Goal: Transaction & Acquisition: Purchase product/service

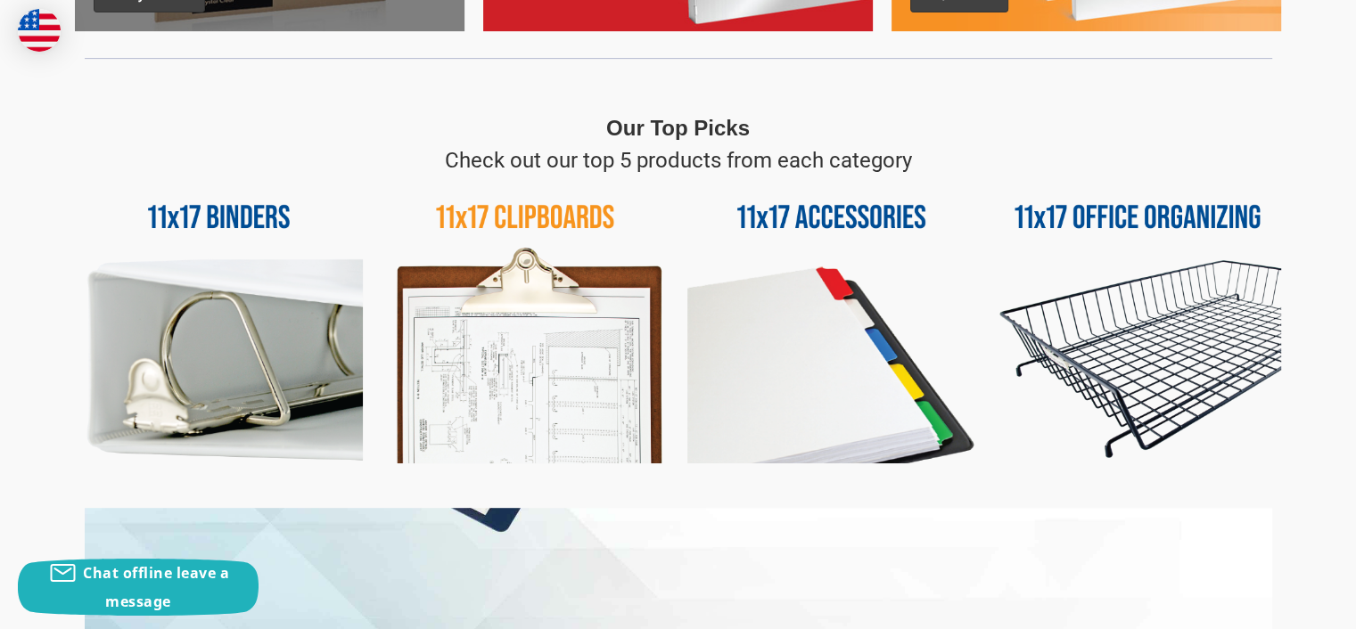
scroll to position [802, 0]
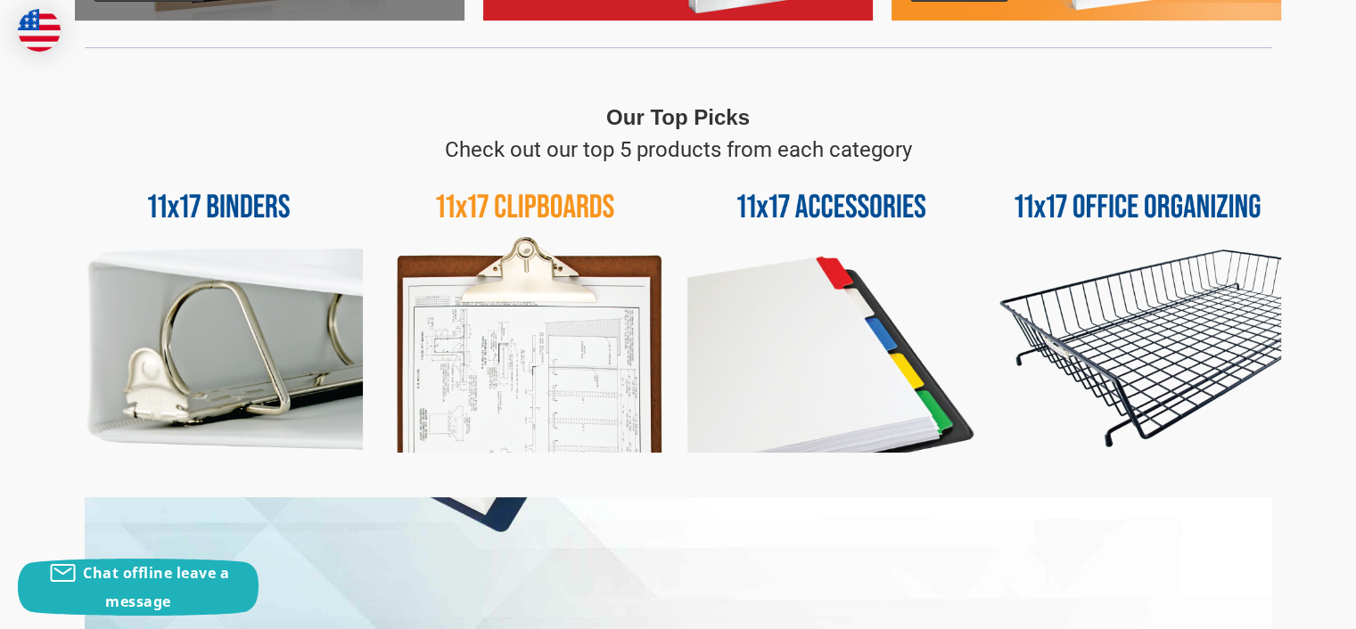
click at [518, 203] on img at bounding box center [526, 310] width 288 height 288
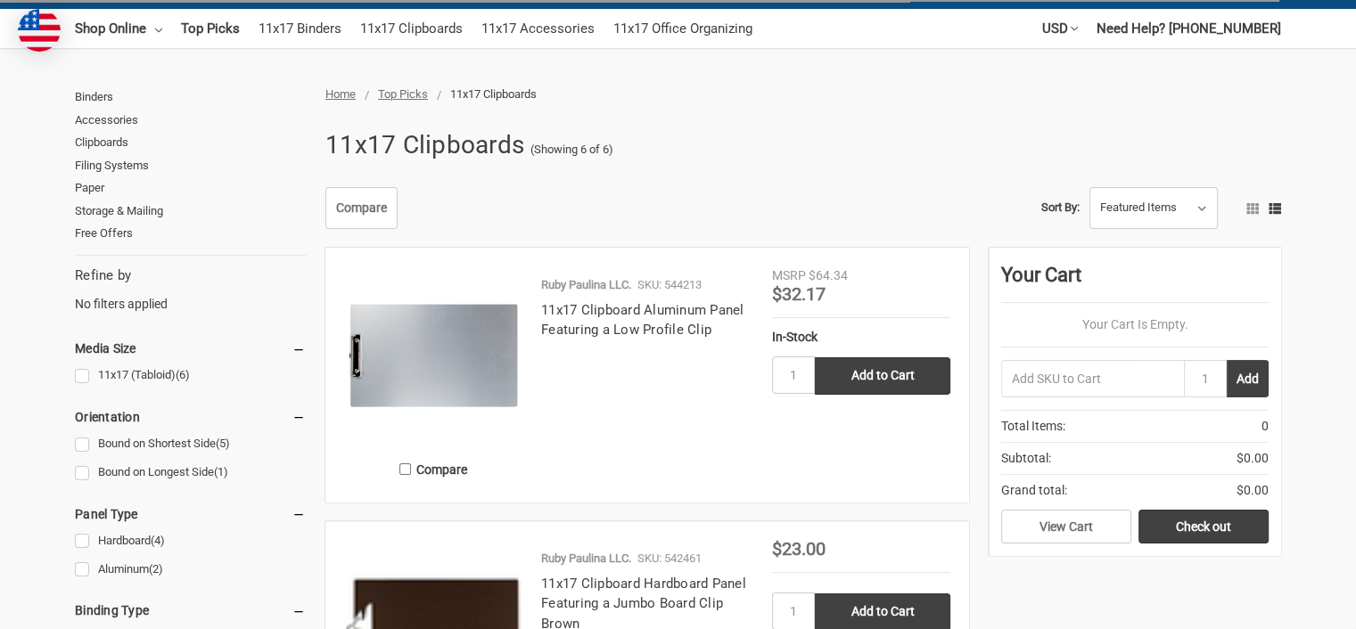
scroll to position [178, 0]
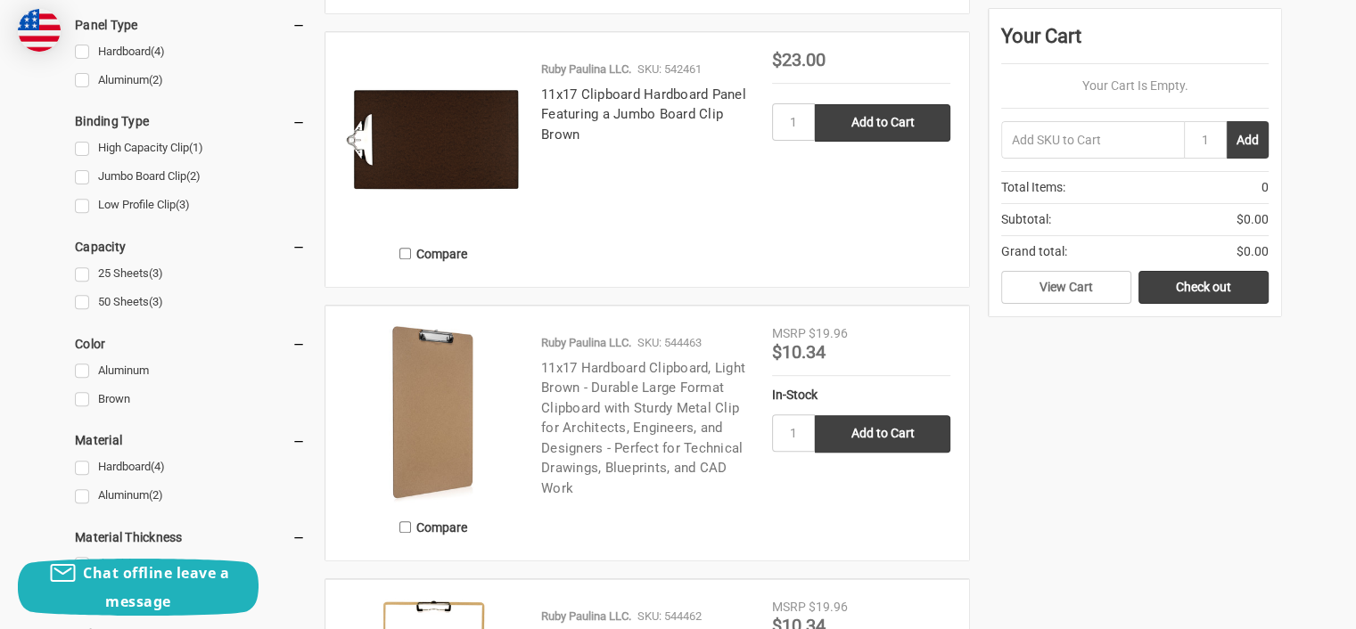
scroll to position [624, 0]
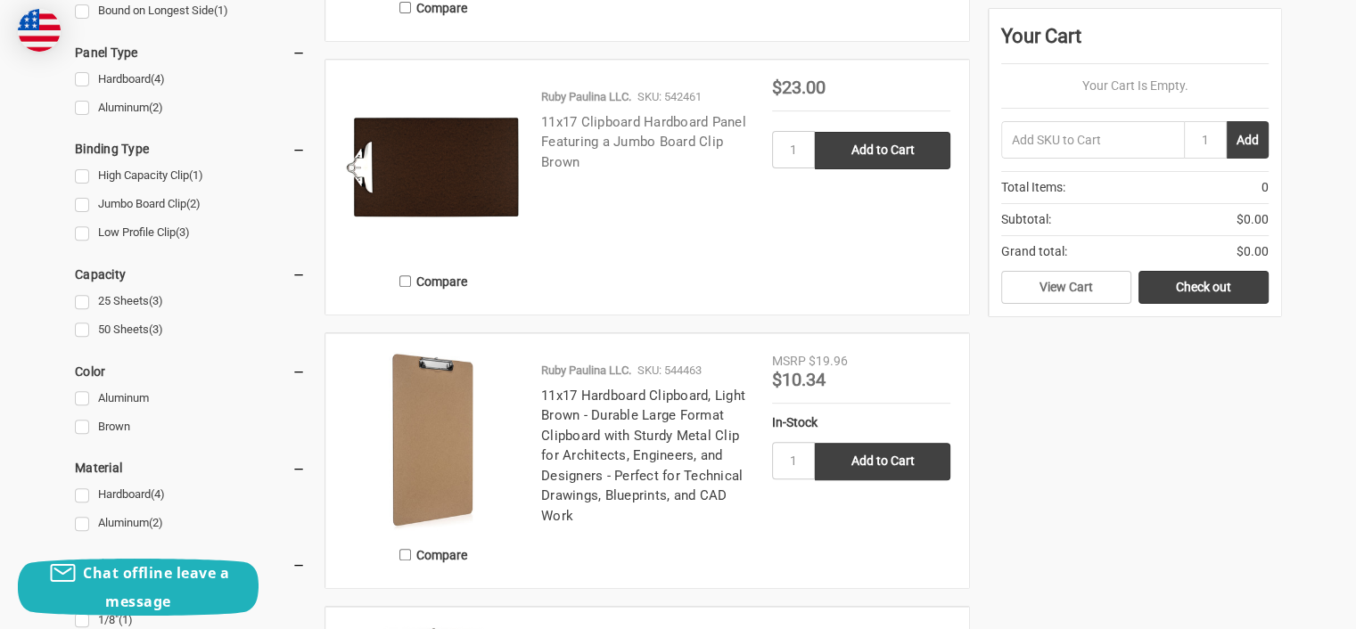
click at [617, 135] on link "11x17 Clipboard Hardboard Panel Featuring a Jumbo Board Clip Brown" at bounding box center [643, 142] width 205 height 56
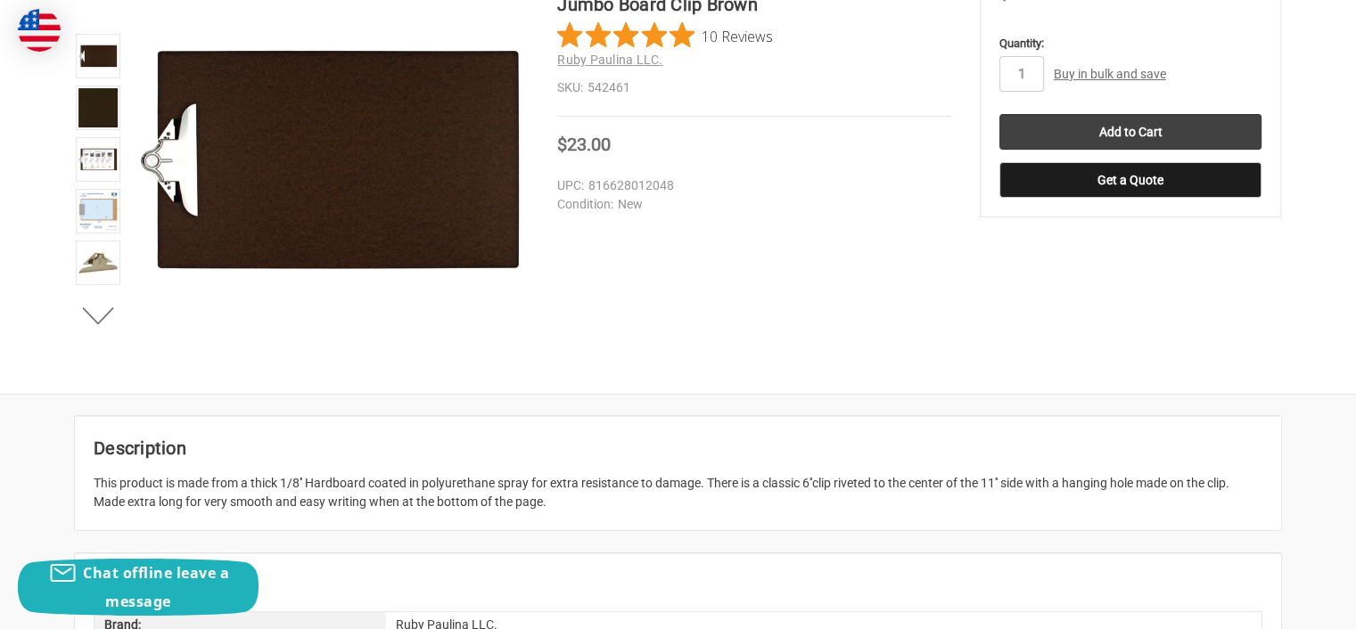
scroll to position [267, 0]
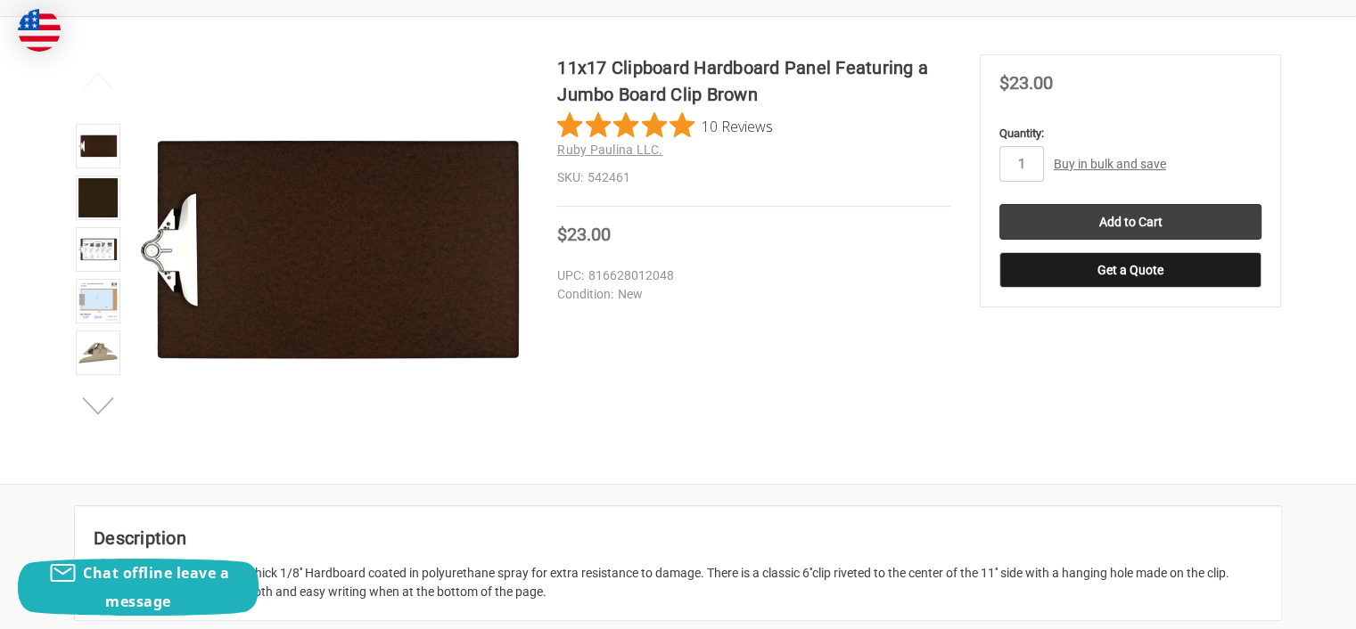
click at [91, 413] on button "Next" at bounding box center [98, 407] width 54 height 36
click at [97, 354] on img at bounding box center [97, 353] width 39 height 39
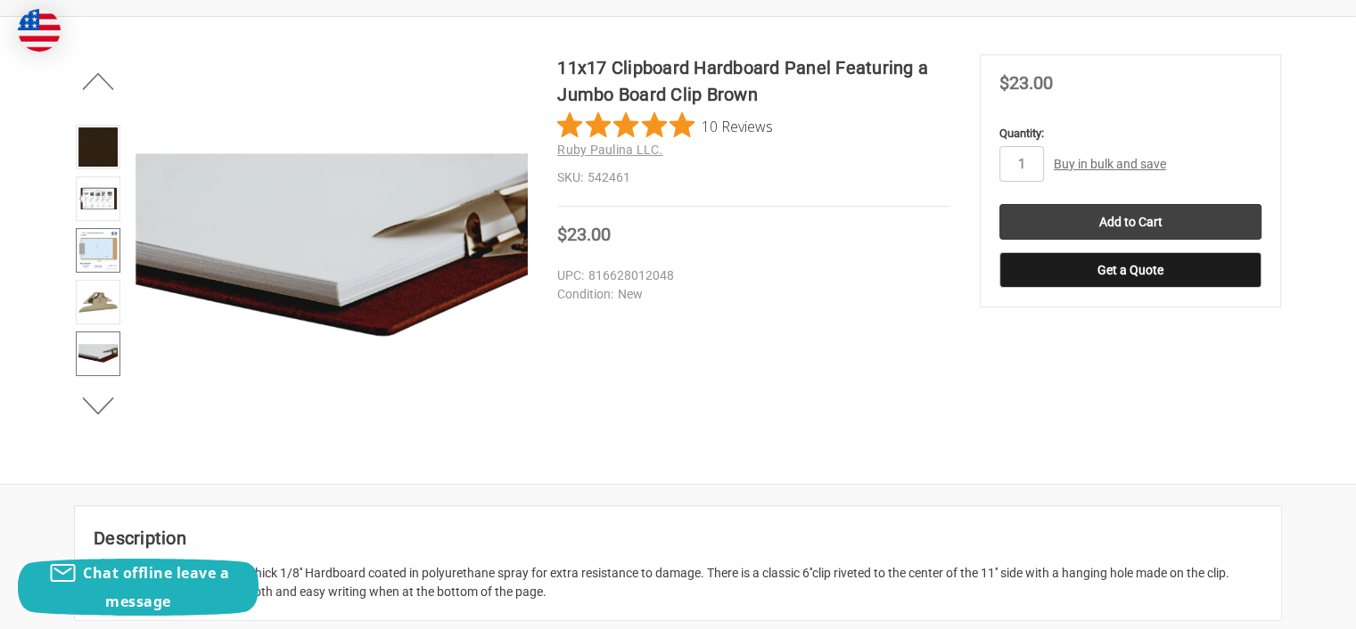
click at [104, 250] on img at bounding box center [97, 250] width 39 height 39
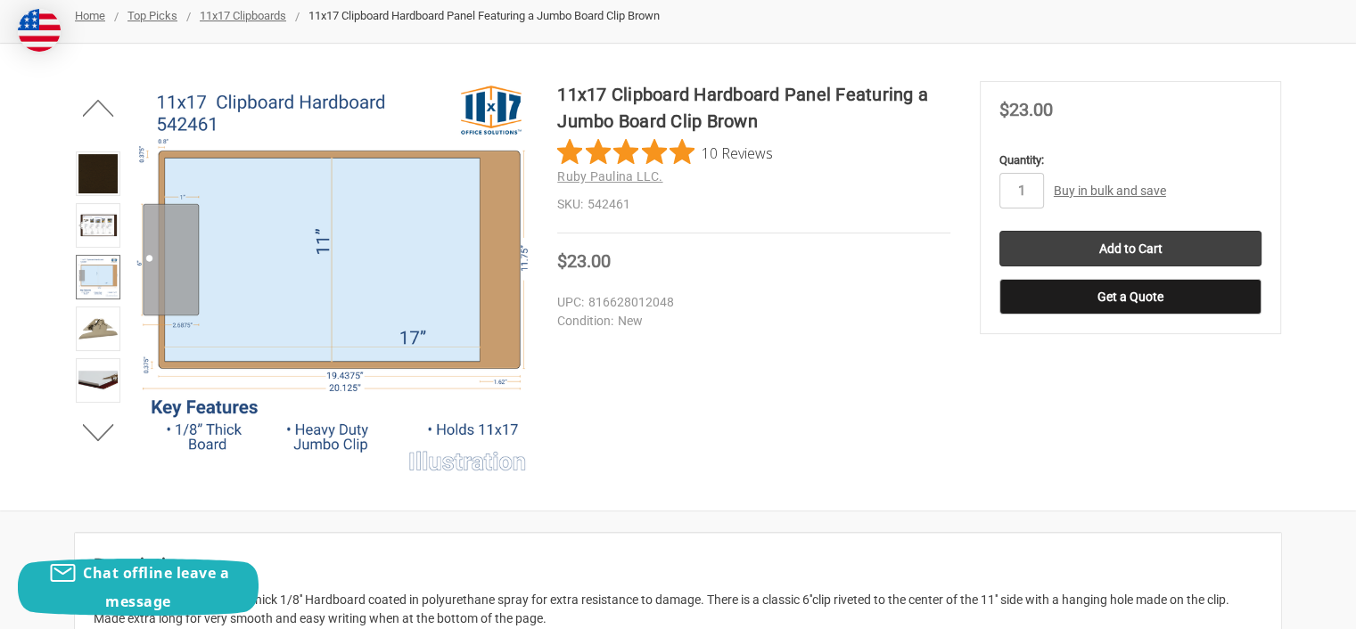
scroll to position [89, 0]
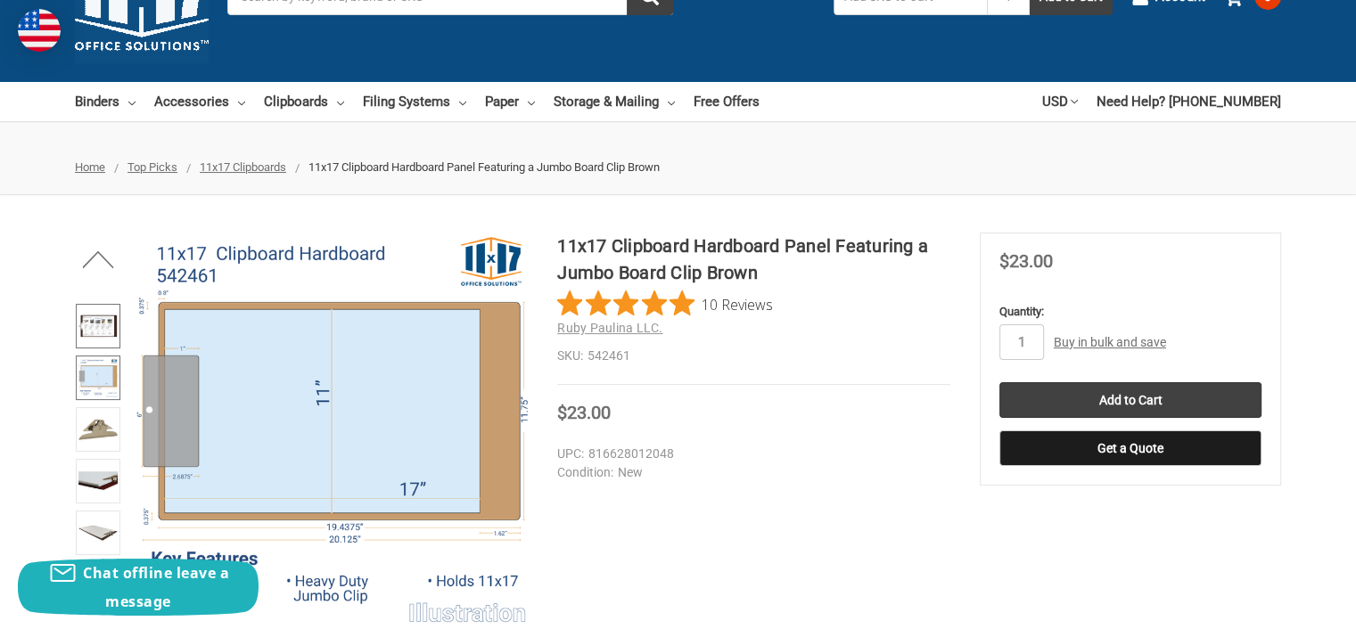
drag, startPoint x: 101, startPoint y: 527, endPoint x: 113, endPoint y: 324, distance: 203.7
click at [113, 324] on div at bounding box center [97, 405] width 55 height 410
click at [110, 324] on img at bounding box center [97, 326] width 39 height 39
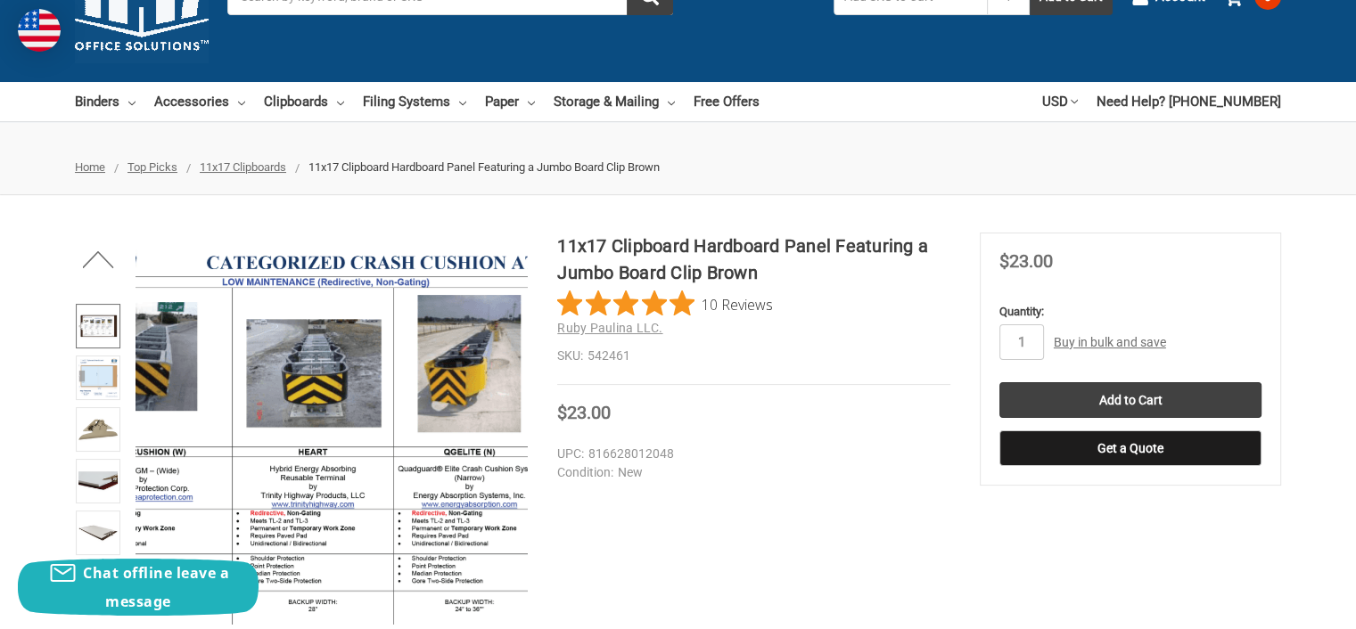
click at [339, 391] on img at bounding box center [317, 500] width 1141 height 1141
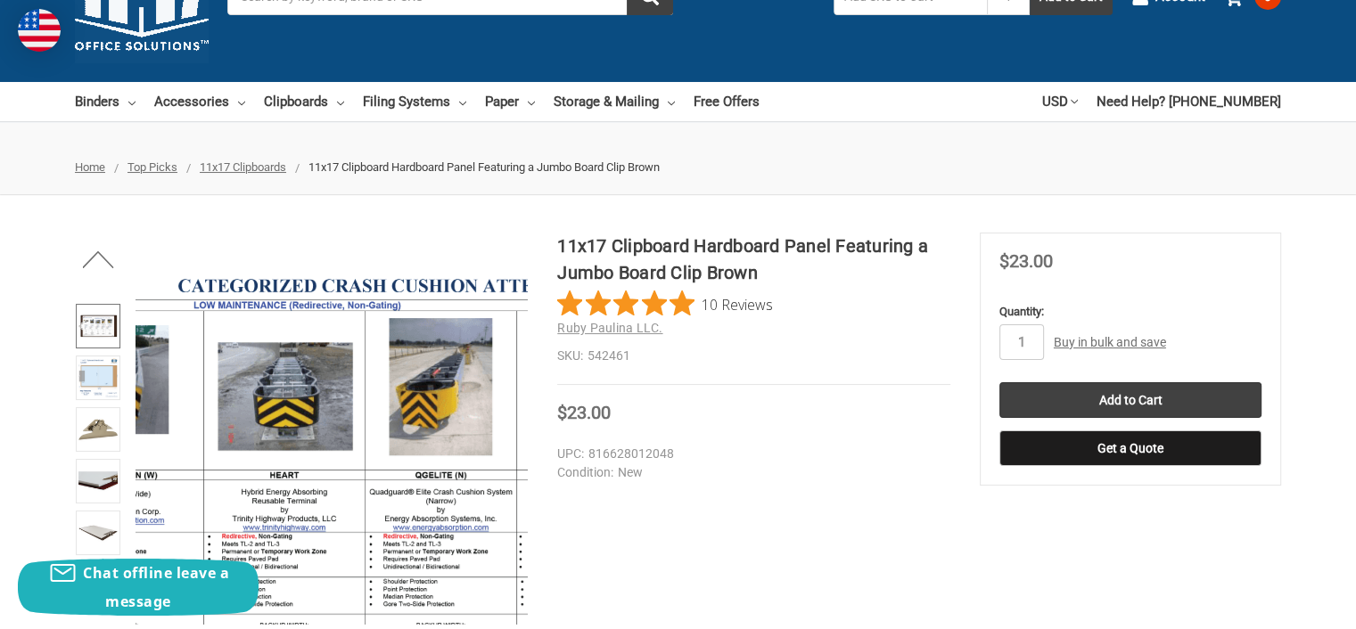
click at [354, 379] on img at bounding box center [288, 523] width 1141 height 1141
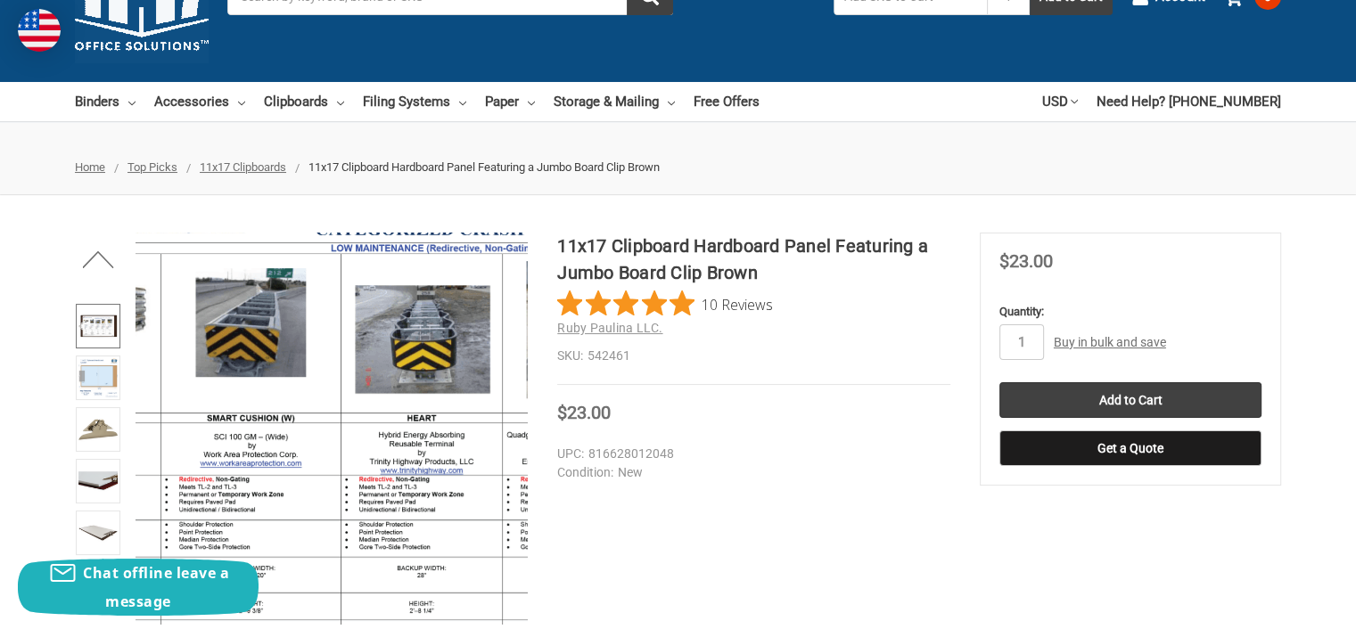
click at [201, 414] on img at bounding box center [426, 466] width 1141 height 1141
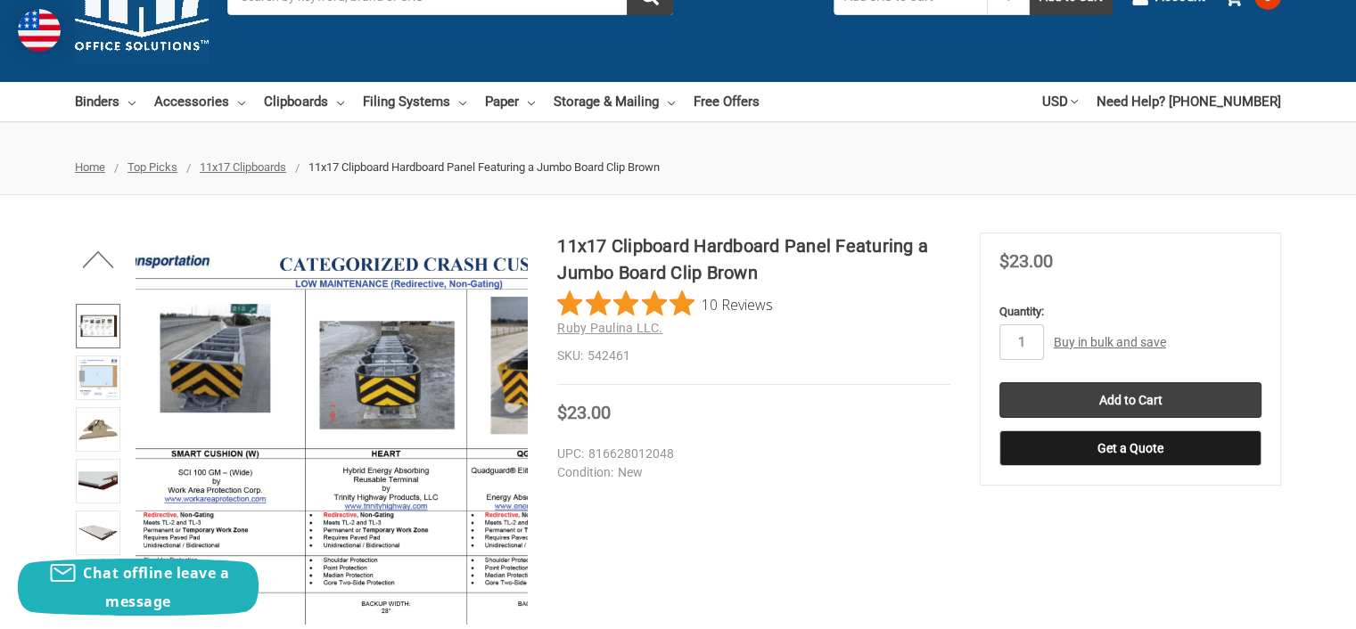
click at [301, 391] on img at bounding box center [390, 501] width 1141 height 1141
click at [303, 388] on img at bounding box center [388, 501] width 1141 height 1141
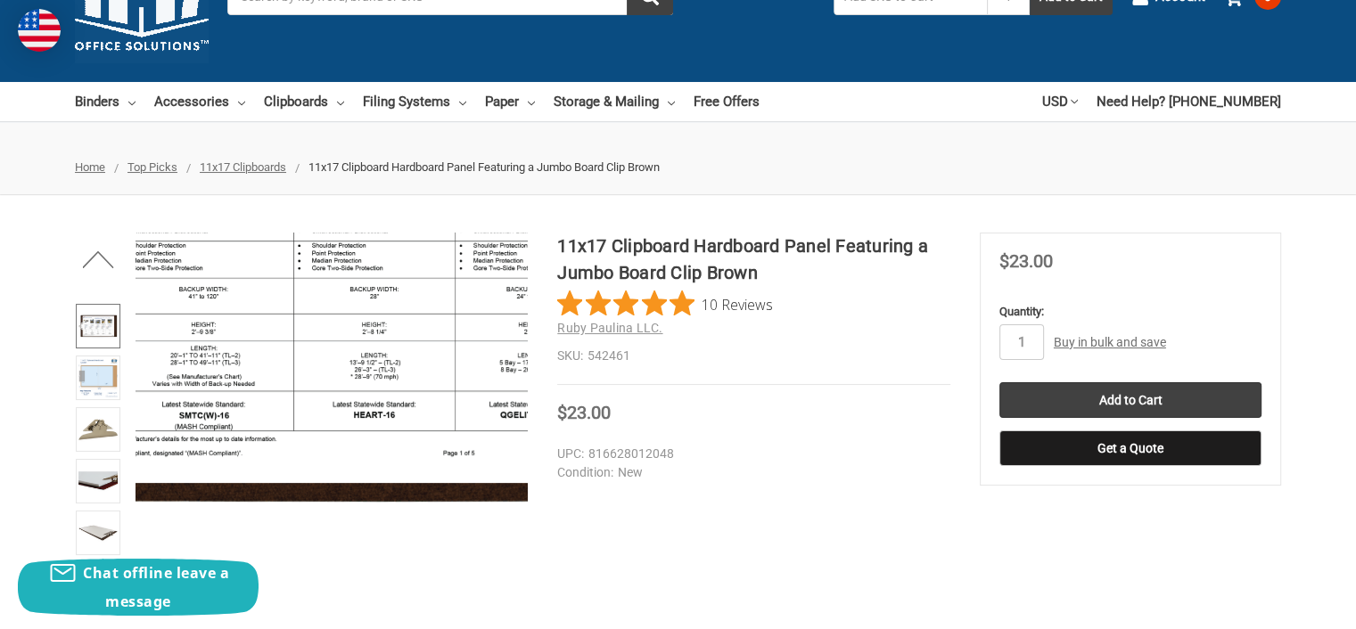
click at [307, 377] on img at bounding box center [378, 187] width 1141 height 1141
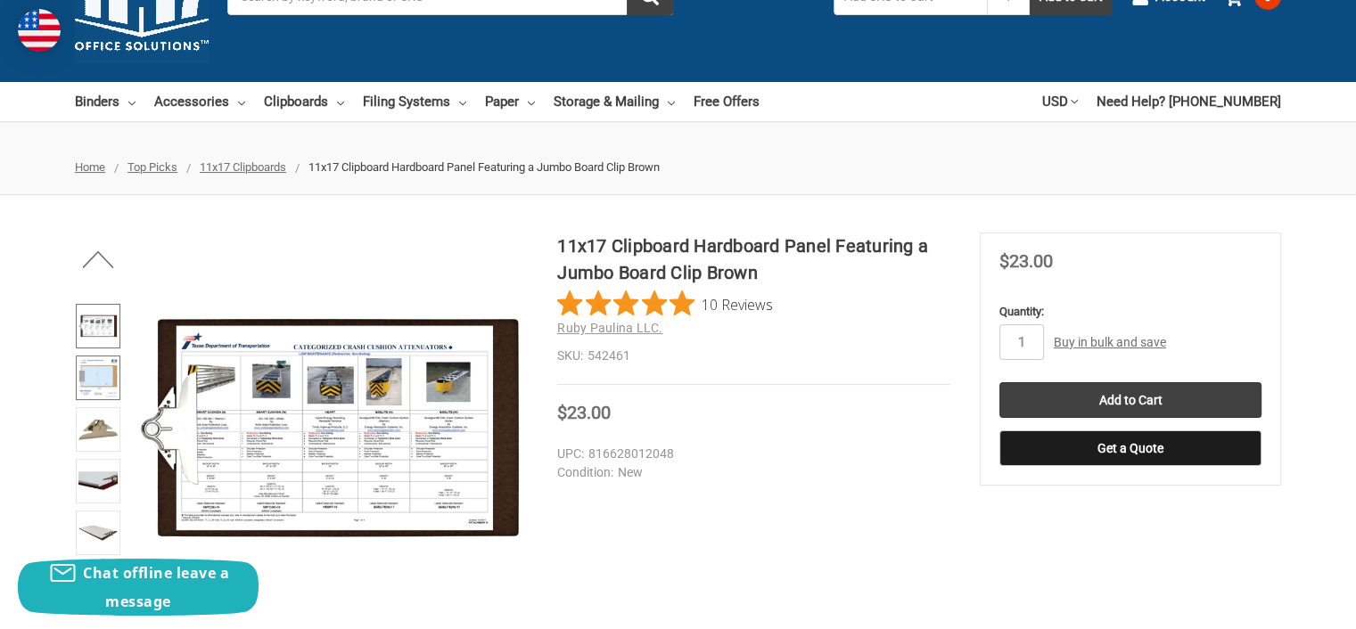
click at [92, 371] on img at bounding box center [97, 377] width 39 height 39
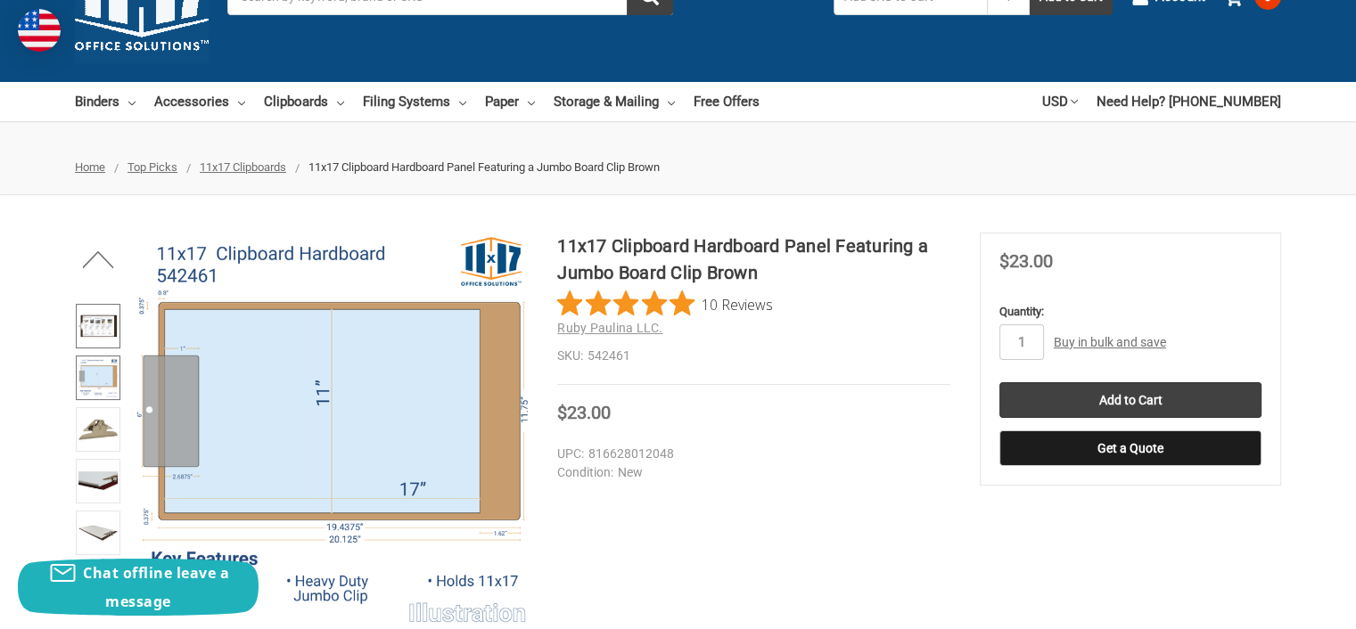
click at [93, 327] on img at bounding box center [97, 326] width 39 height 39
